Goal: Task Accomplishment & Management: Manage account settings

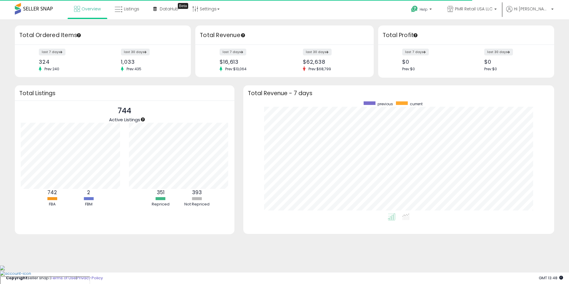
scroll to position [112, 299]
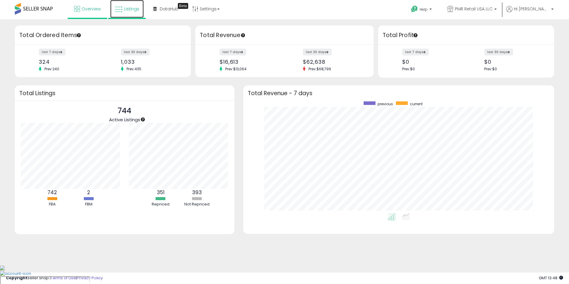
click at [131, 11] on span "Listings" at bounding box center [131, 9] width 15 height 6
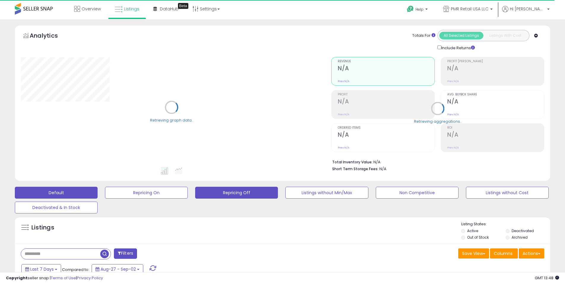
click at [246, 194] on button "Repricing Off" at bounding box center [236, 193] width 83 height 12
